Goal: Transaction & Acquisition: Purchase product/service

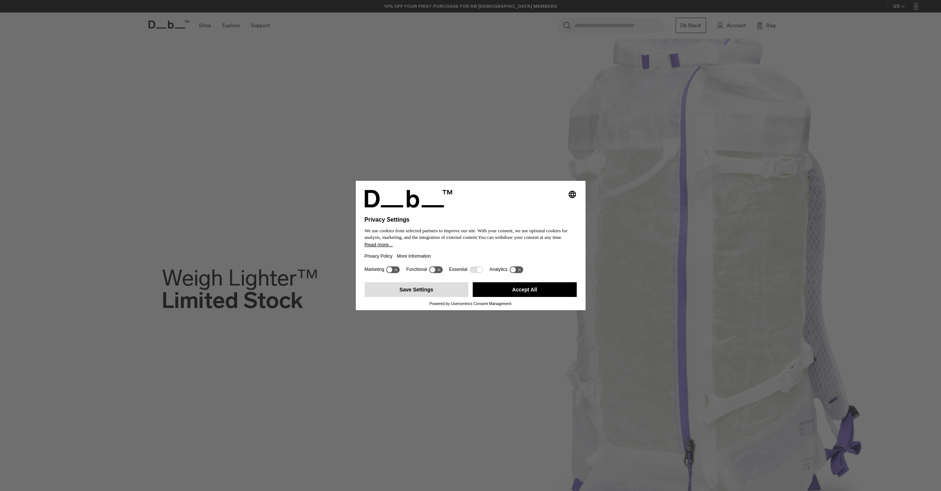
click at [442, 294] on button "Save Settings" at bounding box center [417, 289] width 104 height 15
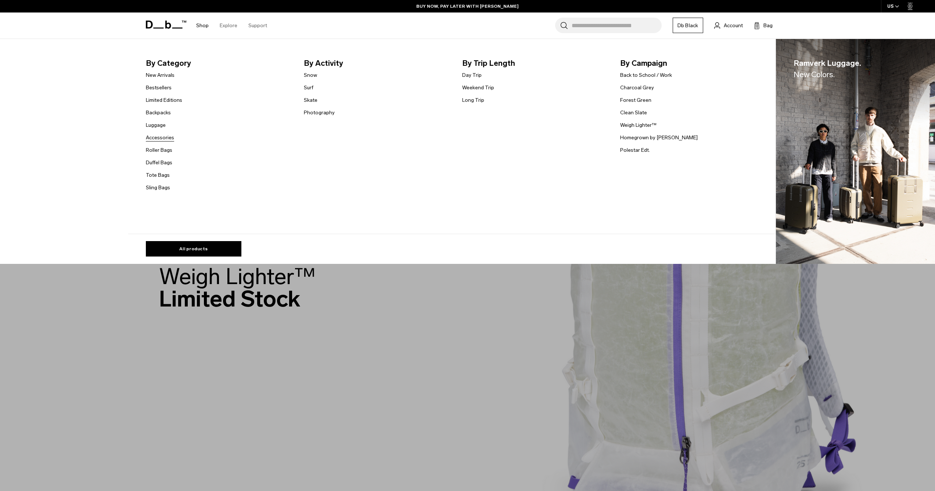
click at [171, 139] on link "Accessories" at bounding box center [160, 138] width 28 height 8
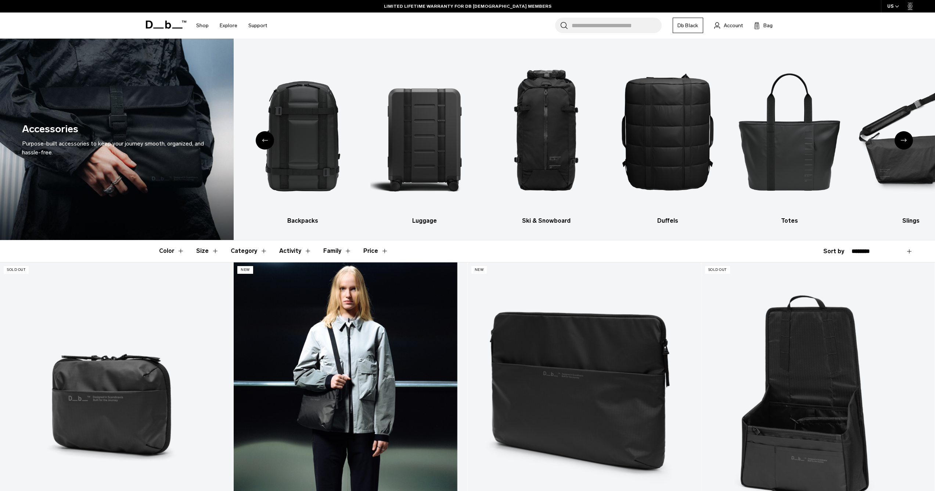
scroll to position [166, 0]
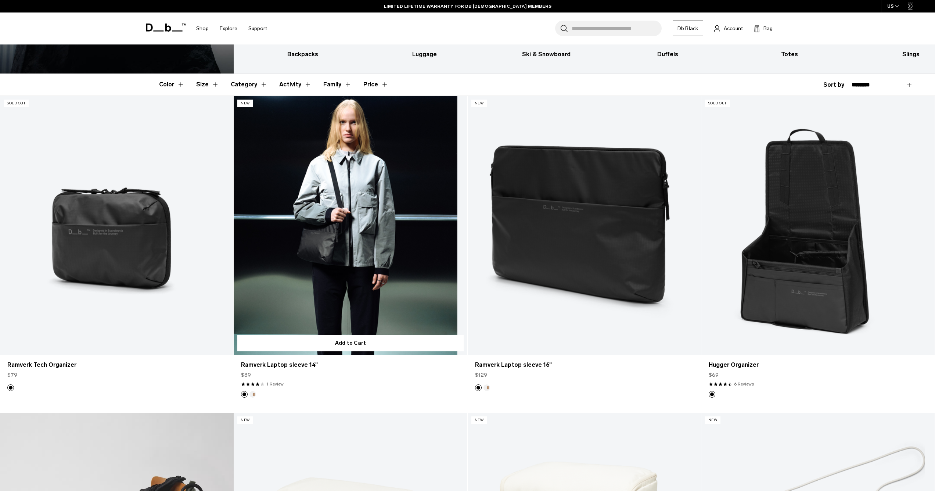
click at [341, 241] on link "Ramverk Laptop sleeve 14" at bounding box center [350, 225] width 233 height 259
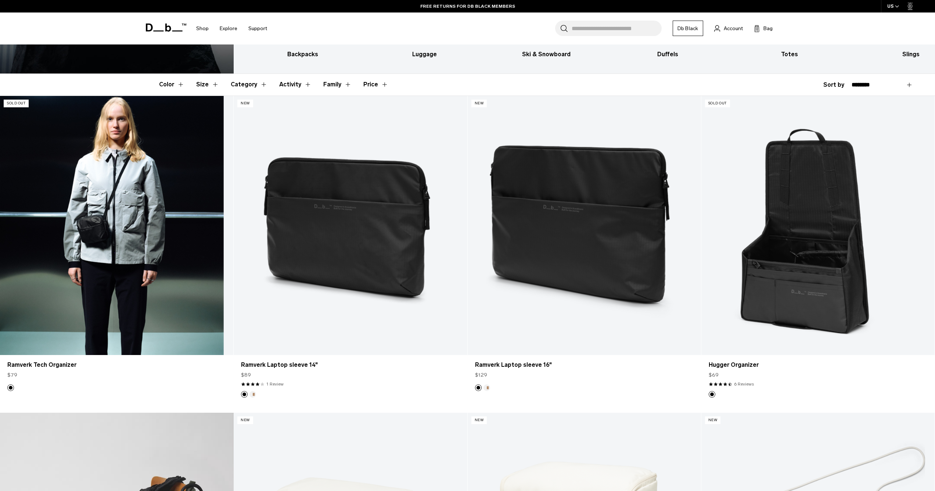
click at [64, 227] on link "Ramverk Tech Organizer" at bounding box center [116, 225] width 233 height 259
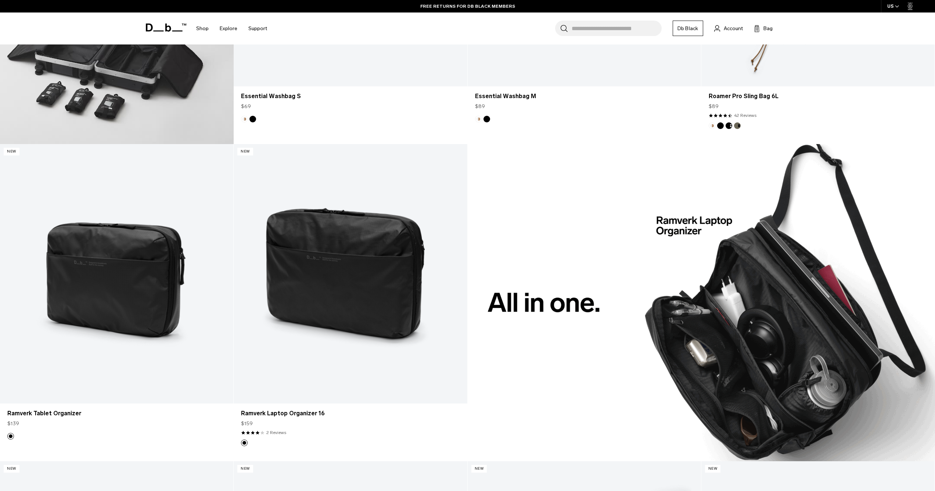
scroll to position [828, 0]
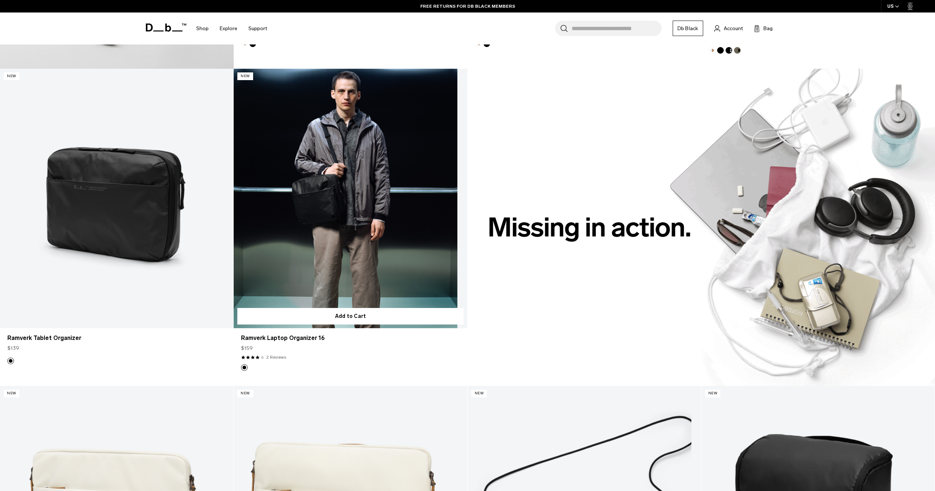
click at [371, 234] on link "Ramverk Laptop Organizer 16" at bounding box center [350, 198] width 233 height 259
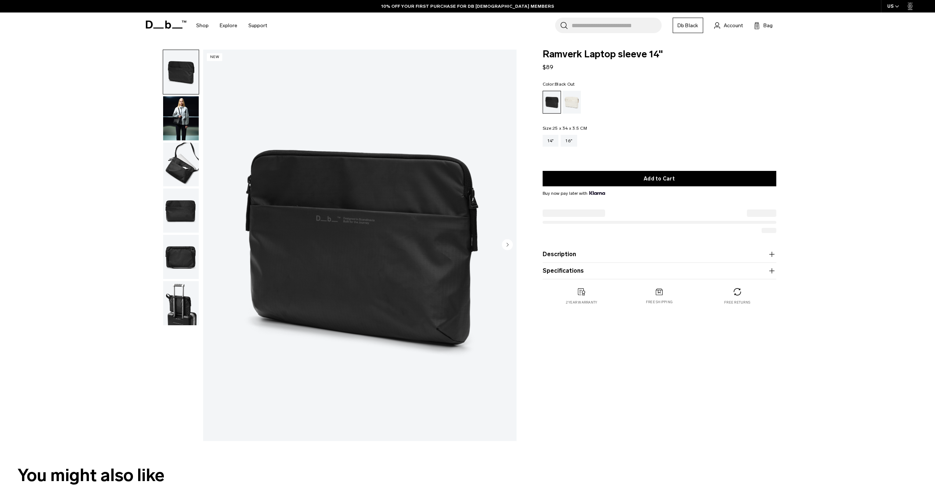
click at [179, 118] on img "button" at bounding box center [181, 118] width 36 height 44
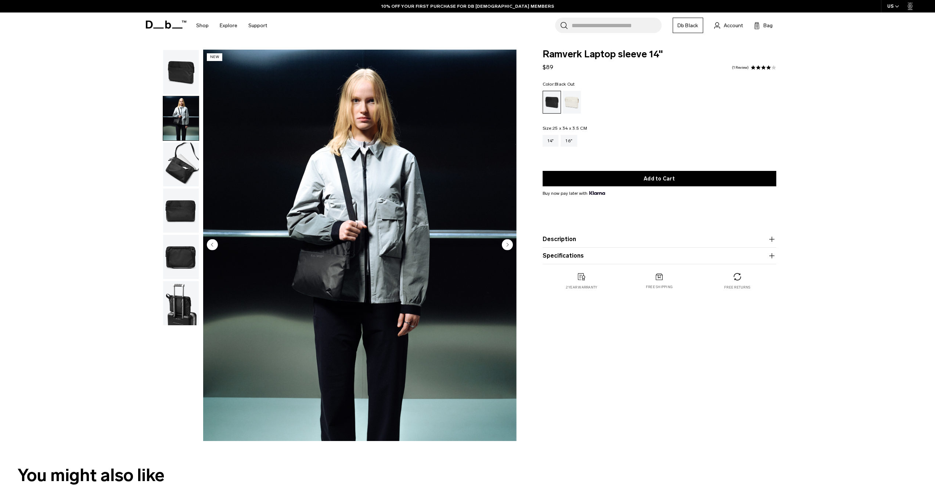
click at [180, 167] on img "button" at bounding box center [181, 165] width 36 height 44
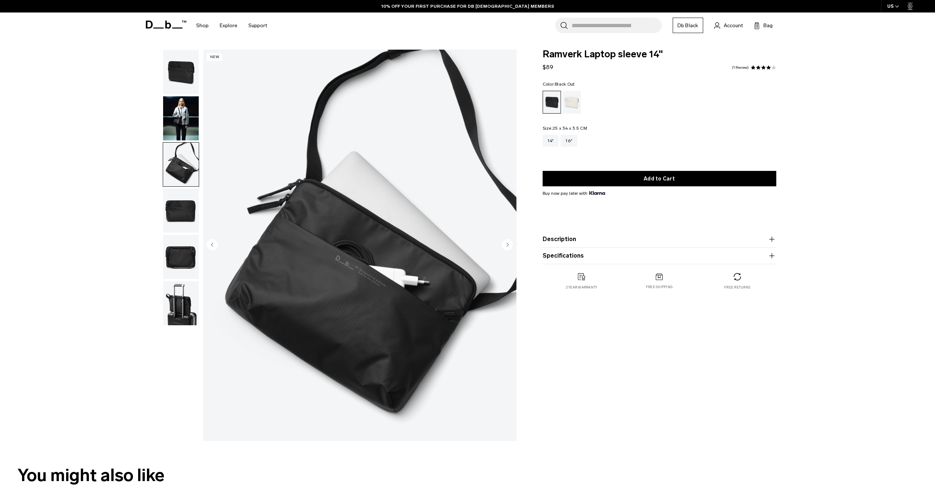
click at [184, 217] on img "button" at bounding box center [181, 211] width 36 height 44
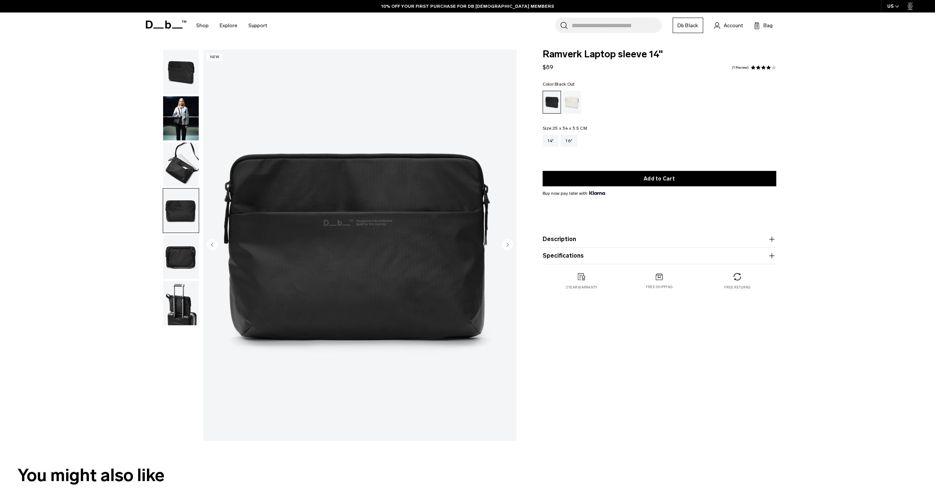
click at [189, 256] on img "button" at bounding box center [181, 257] width 36 height 44
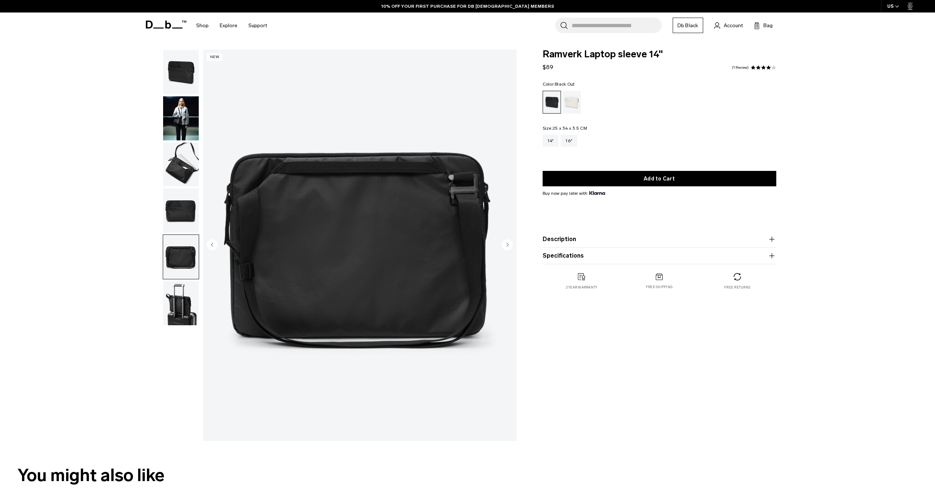
click at [185, 306] on img "button" at bounding box center [181, 303] width 36 height 44
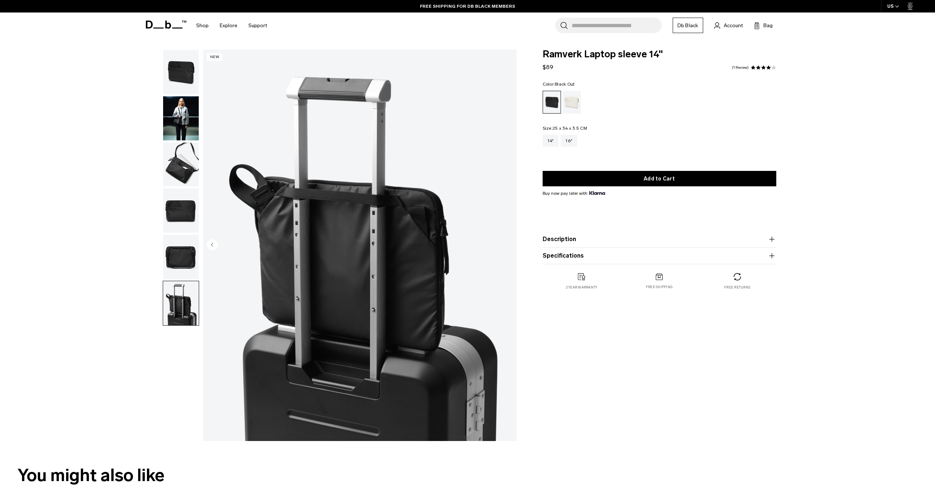
click at [180, 257] on img "button" at bounding box center [181, 257] width 36 height 44
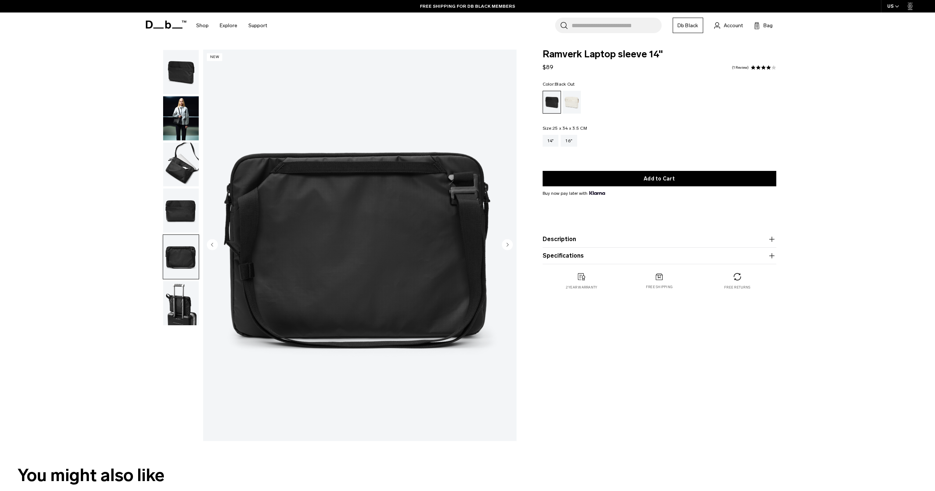
click at [175, 209] on img "button" at bounding box center [181, 211] width 36 height 44
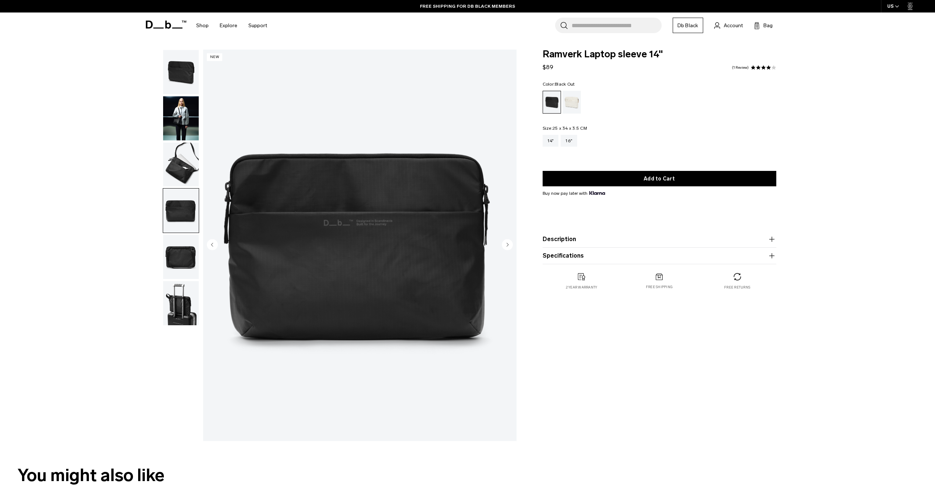
click at [182, 169] on img "button" at bounding box center [181, 165] width 36 height 44
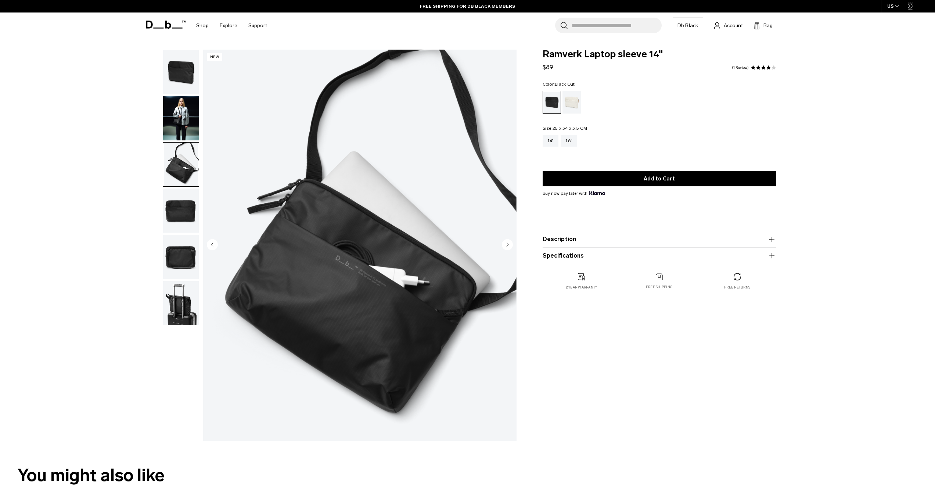
click at [183, 125] on img "button" at bounding box center [181, 118] width 36 height 44
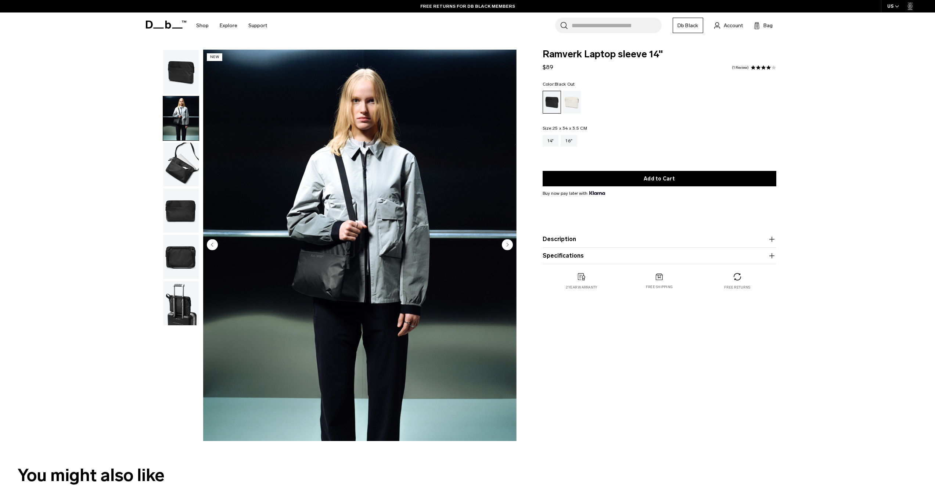
click at [184, 77] on img "button" at bounding box center [181, 72] width 36 height 44
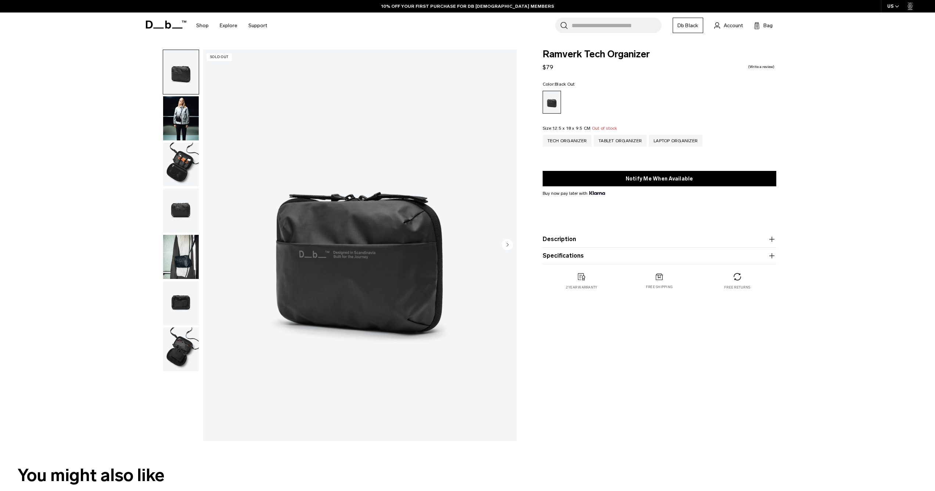
click at [173, 114] on img "button" at bounding box center [181, 118] width 36 height 44
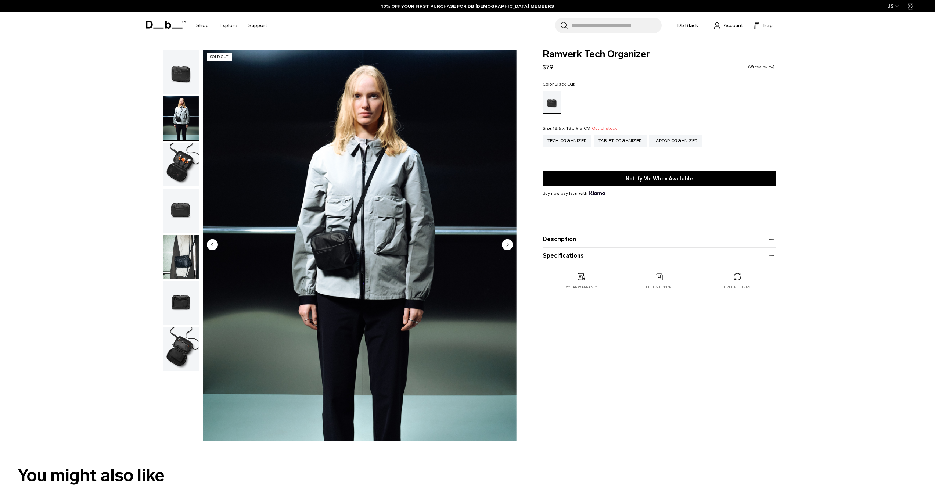
click at [177, 157] on img "button" at bounding box center [181, 165] width 36 height 44
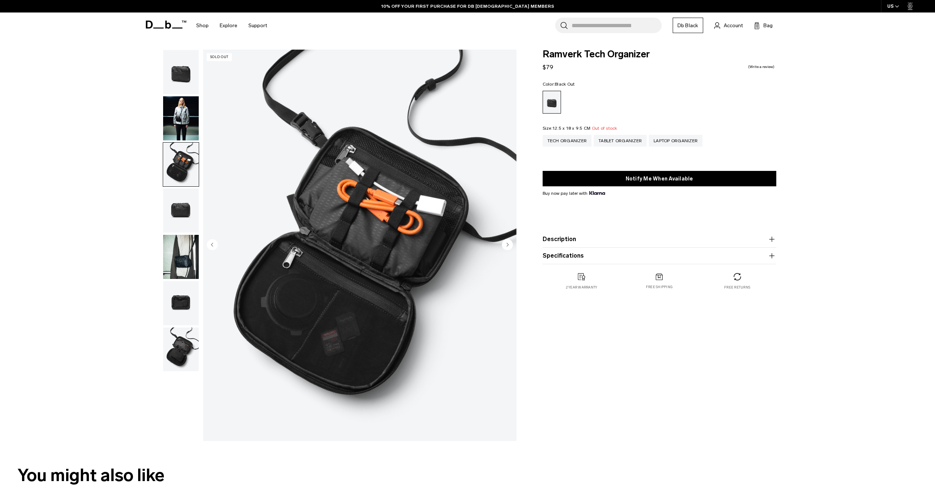
click at [177, 202] on img "button" at bounding box center [181, 211] width 36 height 44
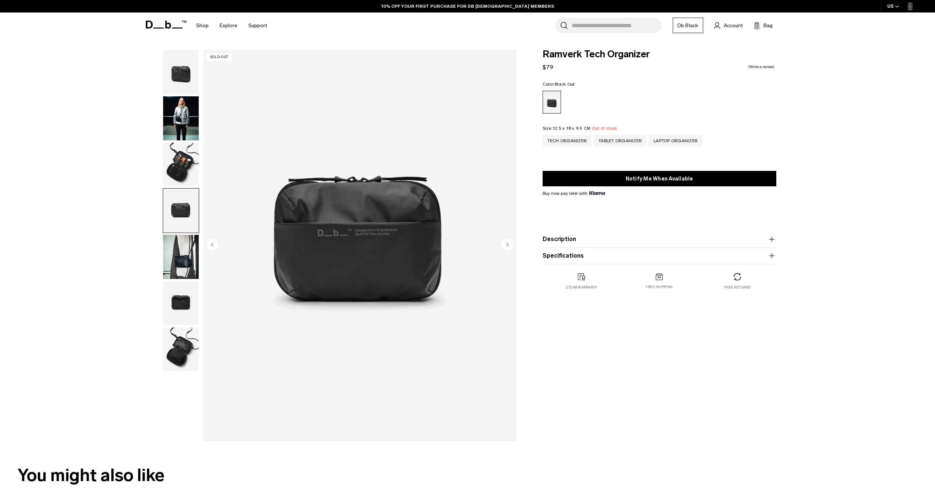
click at [173, 247] on img "button" at bounding box center [181, 257] width 36 height 44
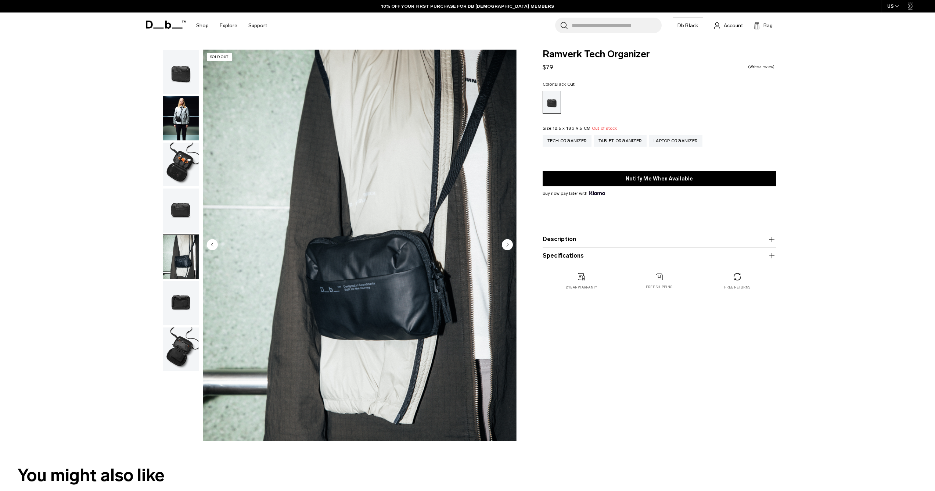
click at [179, 288] on img "button" at bounding box center [181, 303] width 36 height 44
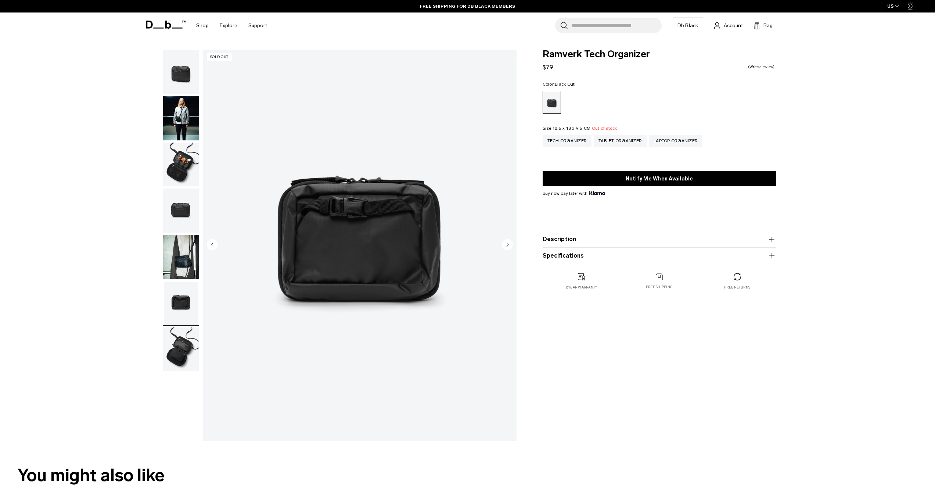
click at [183, 355] on img "button" at bounding box center [181, 349] width 36 height 44
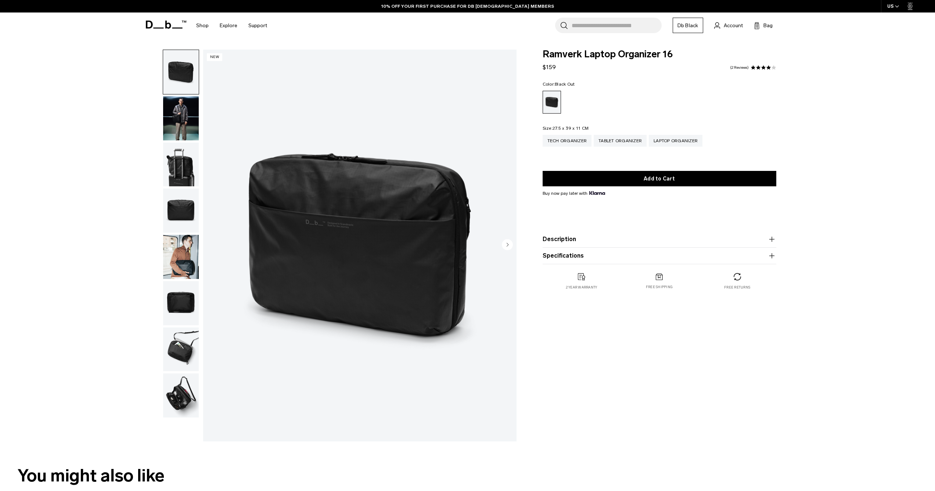
click at [187, 135] on img "button" at bounding box center [181, 118] width 36 height 44
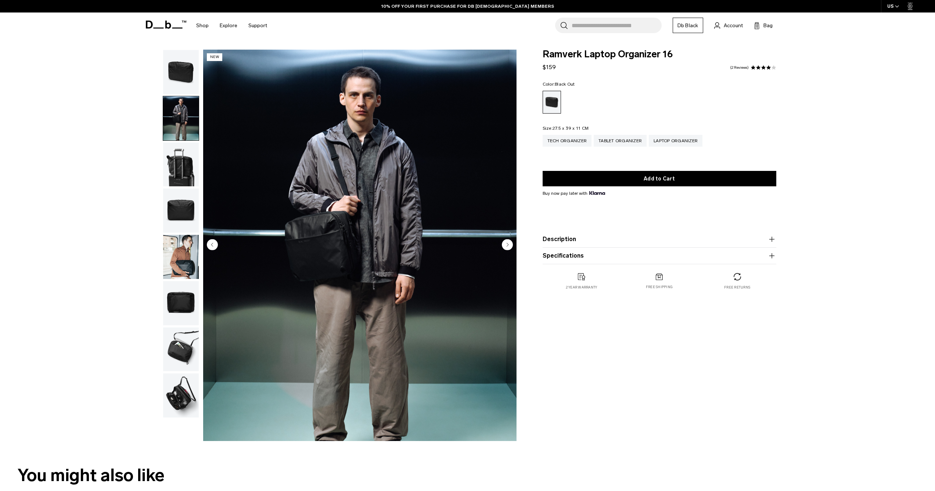
click at [181, 167] on img "button" at bounding box center [181, 165] width 36 height 44
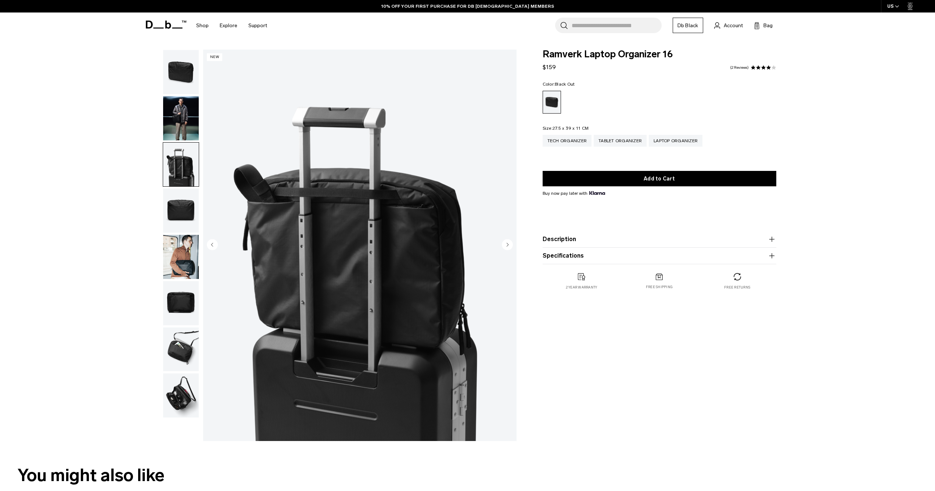
click at [180, 219] on img "button" at bounding box center [181, 211] width 36 height 44
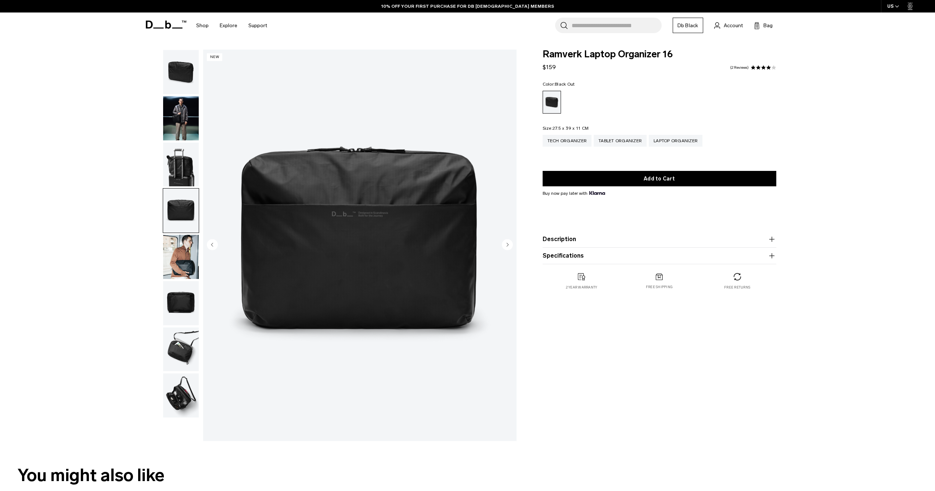
click at [180, 251] on img "button" at bounding box center [181, 257] width 36 height 44
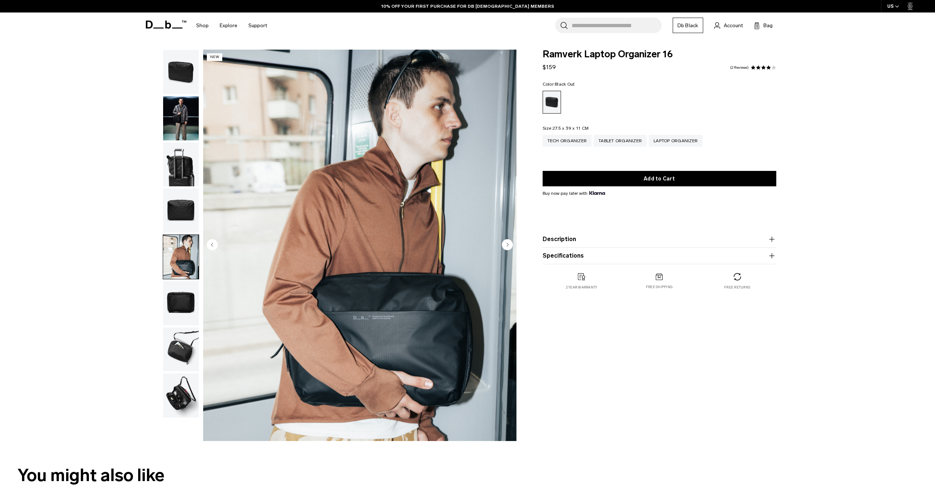
click at [180, 301] on img "button" at bounding box center [181, 303] width 36 height 44
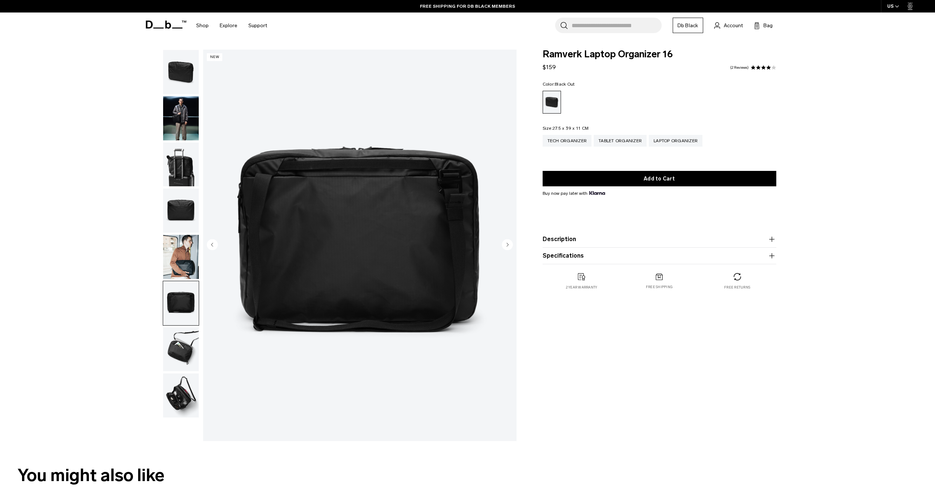
click at [189, 362] on img "button" at bounding box center [181, 349] width 36 height 44
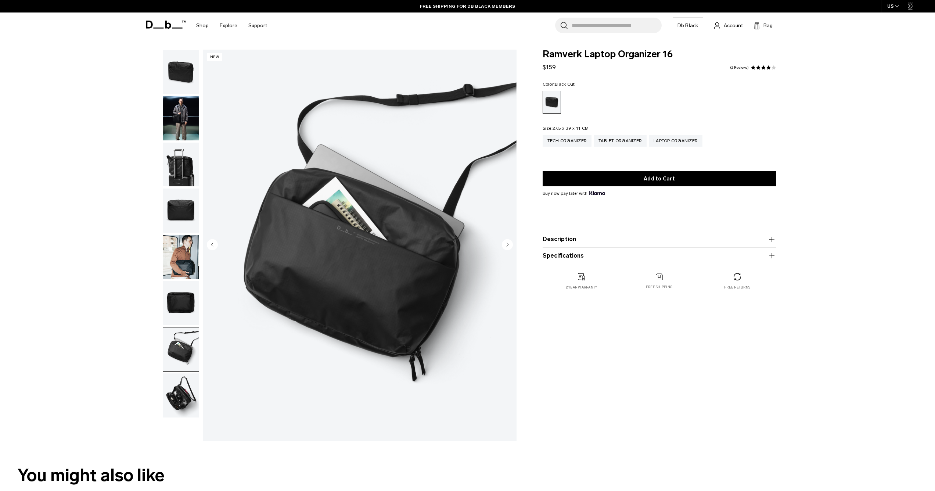
click at [184, 398] on img "button" at bounding box center [181, 395] width 36 height 44
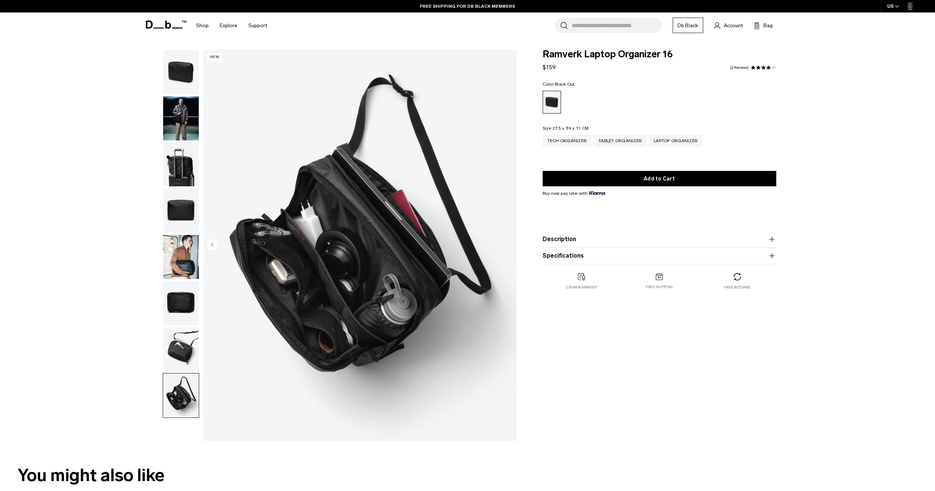
click at [89, 329] on div "**********" at bounding box center [467, 247] width 935 height 395
